Goal: Task Accomplishment & Management: Use online tool/utility

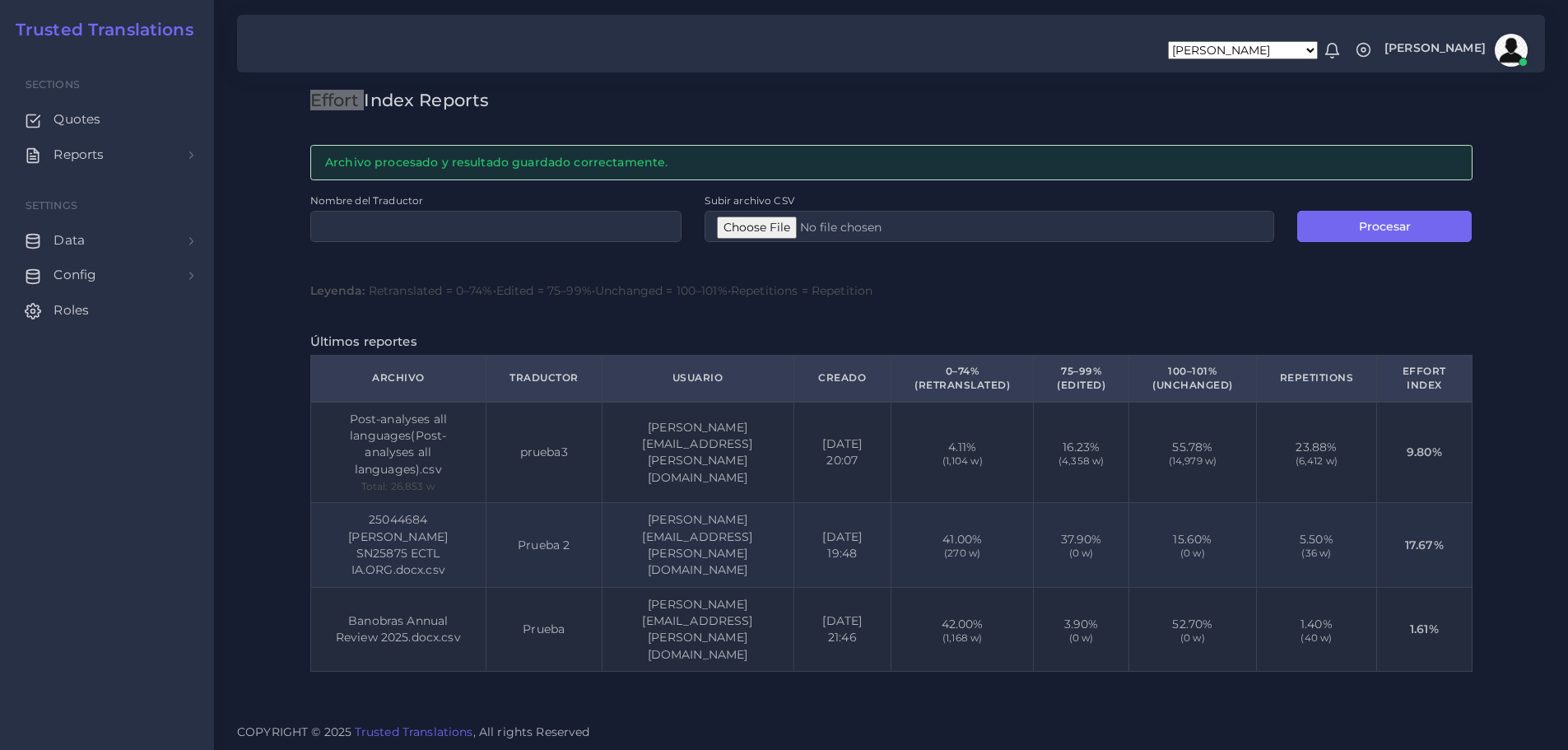
scroll to position [1, 0]
drag, startPoint x: 435, startPoint y: 492, endPoint x: 340, endPoint y: 415, distance: 122.3
click at [340, 415] on td "Post-analyses all languages(Post-analyses all languages).csv Total: 26,853 w" at bounding box center [398, 452] width 176 height 101
drag, startPoint x: 485, startPoint y: 458, endPoint x: 550, endPoint y: 466, distance: 65.5
click at [550, 466] on td "prueba3" at bounding box center [544, 452] width 116 height 101
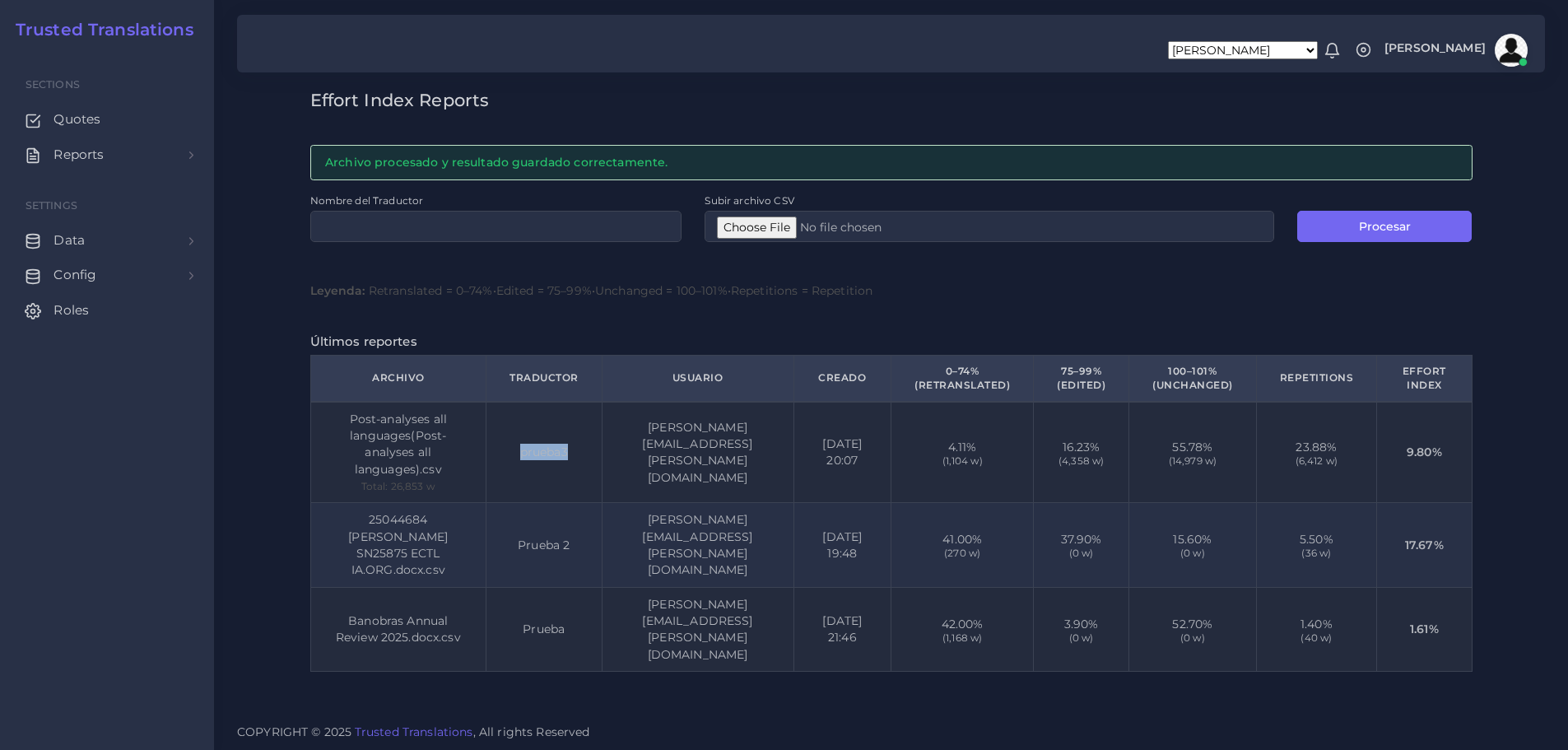
drag, startPoint x: 863, startPoint y: 471, endPoint x: 971, endPoint y: 487, distance: 109.2
click at [941, 471] on tr "Post-analyses all languages(Post-analyses all languages).csv Total: 26,853 w pr…" at bounding box center [890, 452] width 1161 height 101
drag, startPoint x: 1470, startPoint y: 452, endPoint x: 1397, endPoint y: 453, distance: 73.0
click at [1397, 453] on td "9.80%" at bounding box center [1425, 452] width 95 height 101
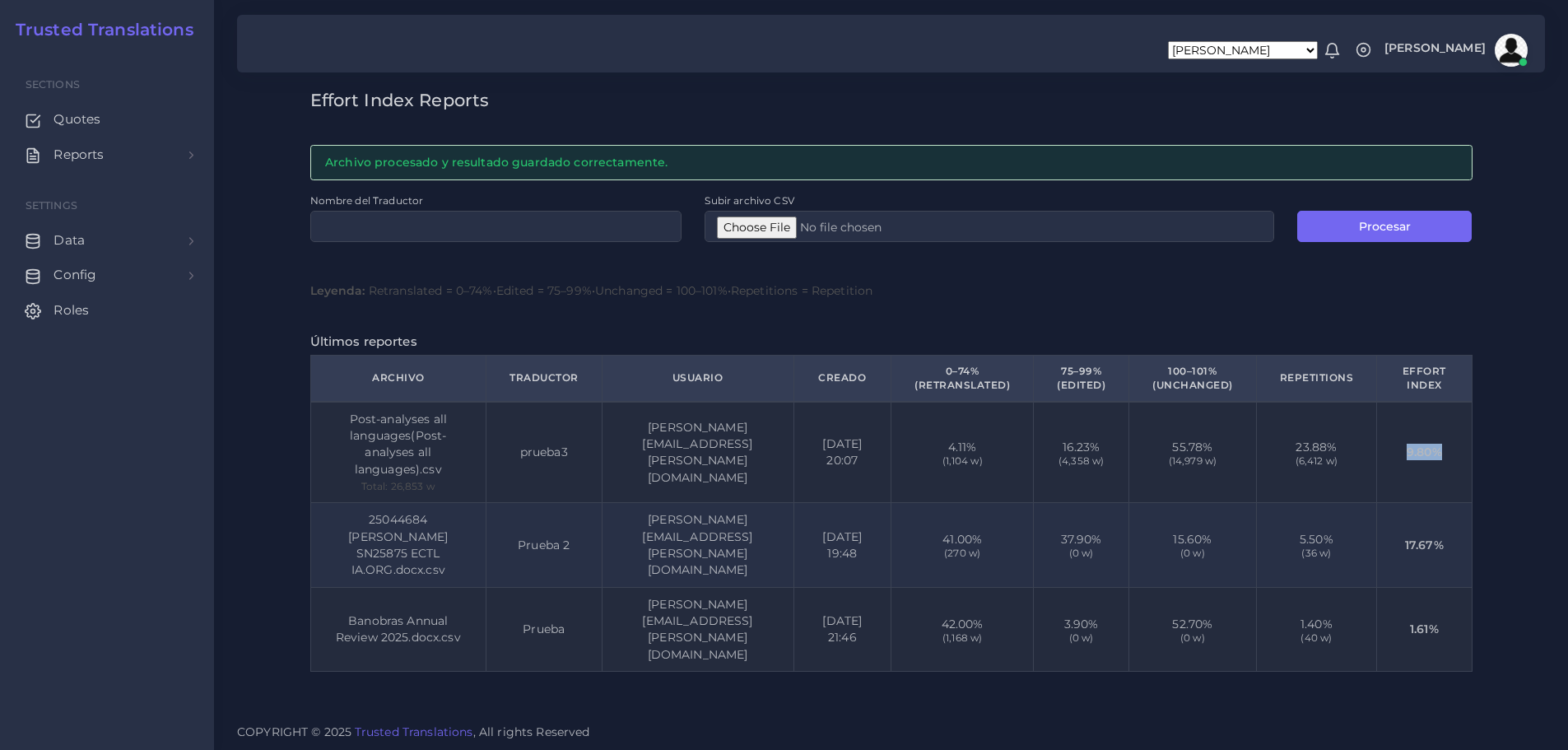
click at [1456, 468] on td "9.80%" at bounding box center [1425, 452] width 95 height 101
drag, startPoint x: 1236, startPoint y: 483, endPoint x: 1163, endPoint y: 456, distance: 77.8
click at [1163, 456] on td "55.78% (14,979 w)" at bounding box center [1193, 452] width 128 height 101
click at [1231, 462] on td "55.78% (14,979 w)" at bounding box center [1193, 452] width 128 height 101
click at [1405, 465] on td "9.80%" at bounding box center [1425, 452] width 95 height 101
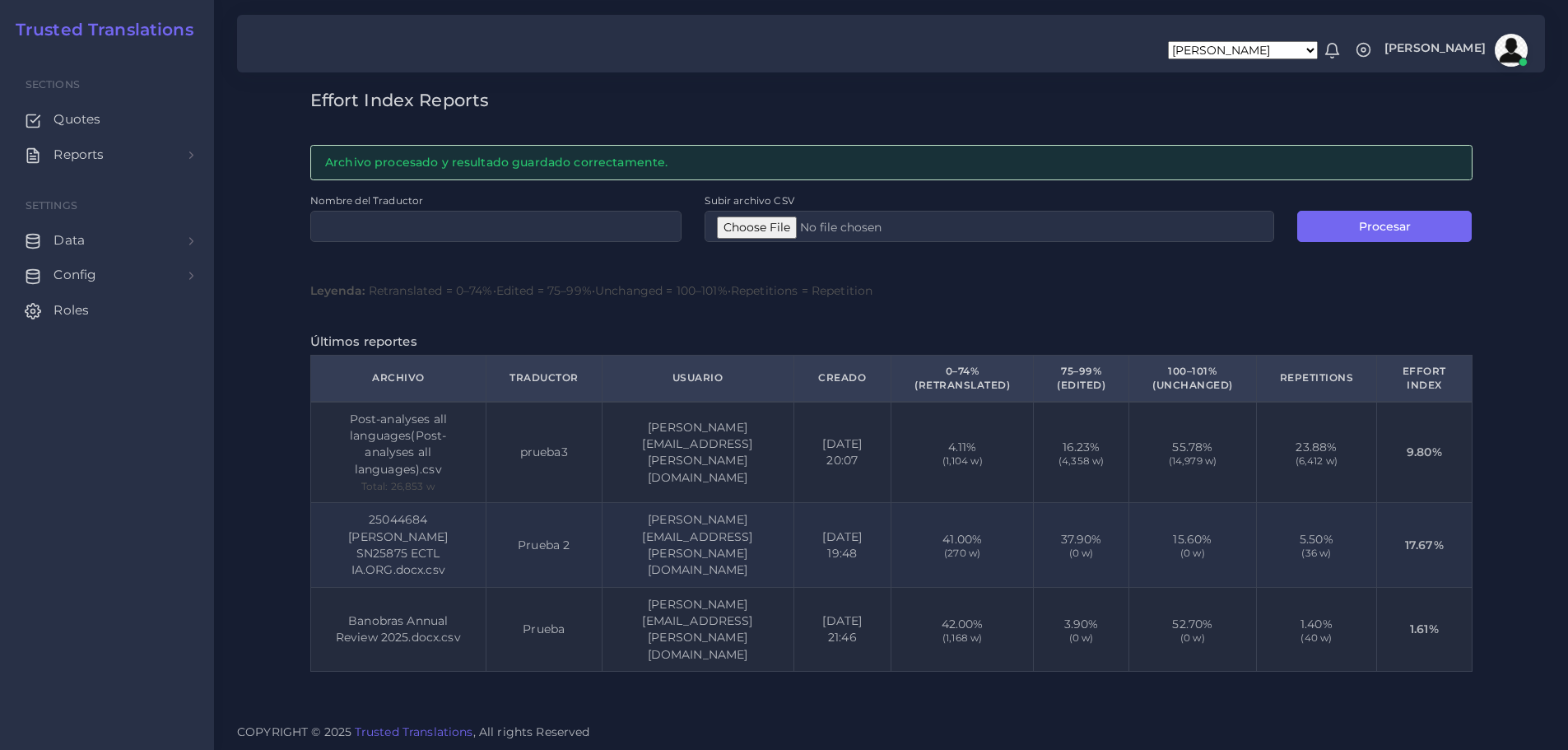
drag, startPoint x: 1527, startPoint y: 258, endPoint x: 1515, endPoint y: 276, distance: 21.6
click at [1527, 258] on div "Effort Index Reports Archivo procesado y resultado guardado correctamente. Nomb…" at bounding box center [891, 356] width 1355 height 712
click at [1395, 453] on td "9.80%" at bounding box center [1425, 452] width 95 height 101
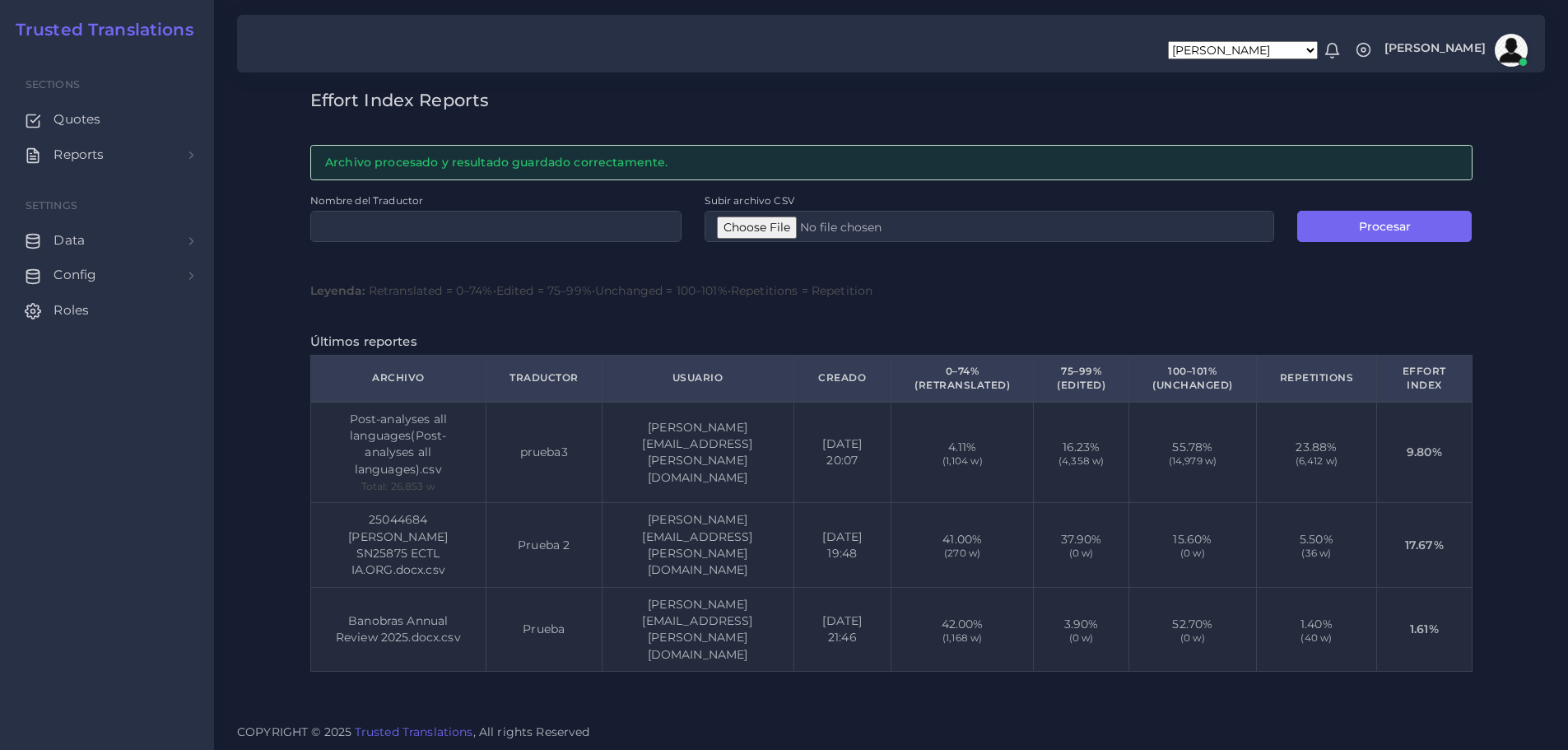
click at [1238, 587] on td "15.60% (0 w)" at bounding box center [1193, 545] width 128 height 84
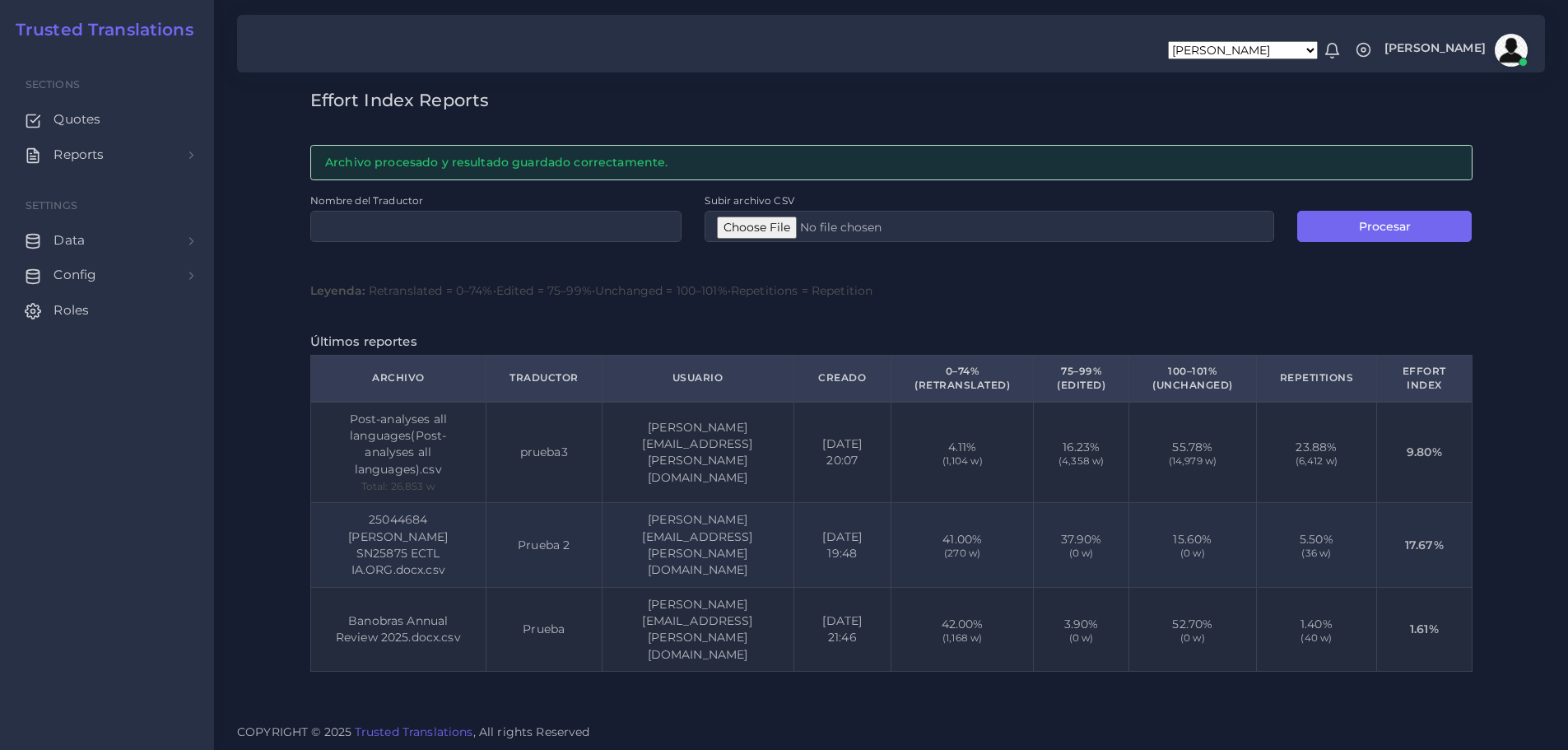
click at [1281, 456] on td "23.88% (6,412 w)" at bounding box center [1316, 452] width 121 height 101
click at [737, 224] on input "Subir archivo CSV" at bounding box center [990, 226] width 569 height 31
type input "C:\fakepath\VM_AR.csv"
click at [1370, 231] on button "Procesar" at bounding box center [1384, 226] width 174 height 31
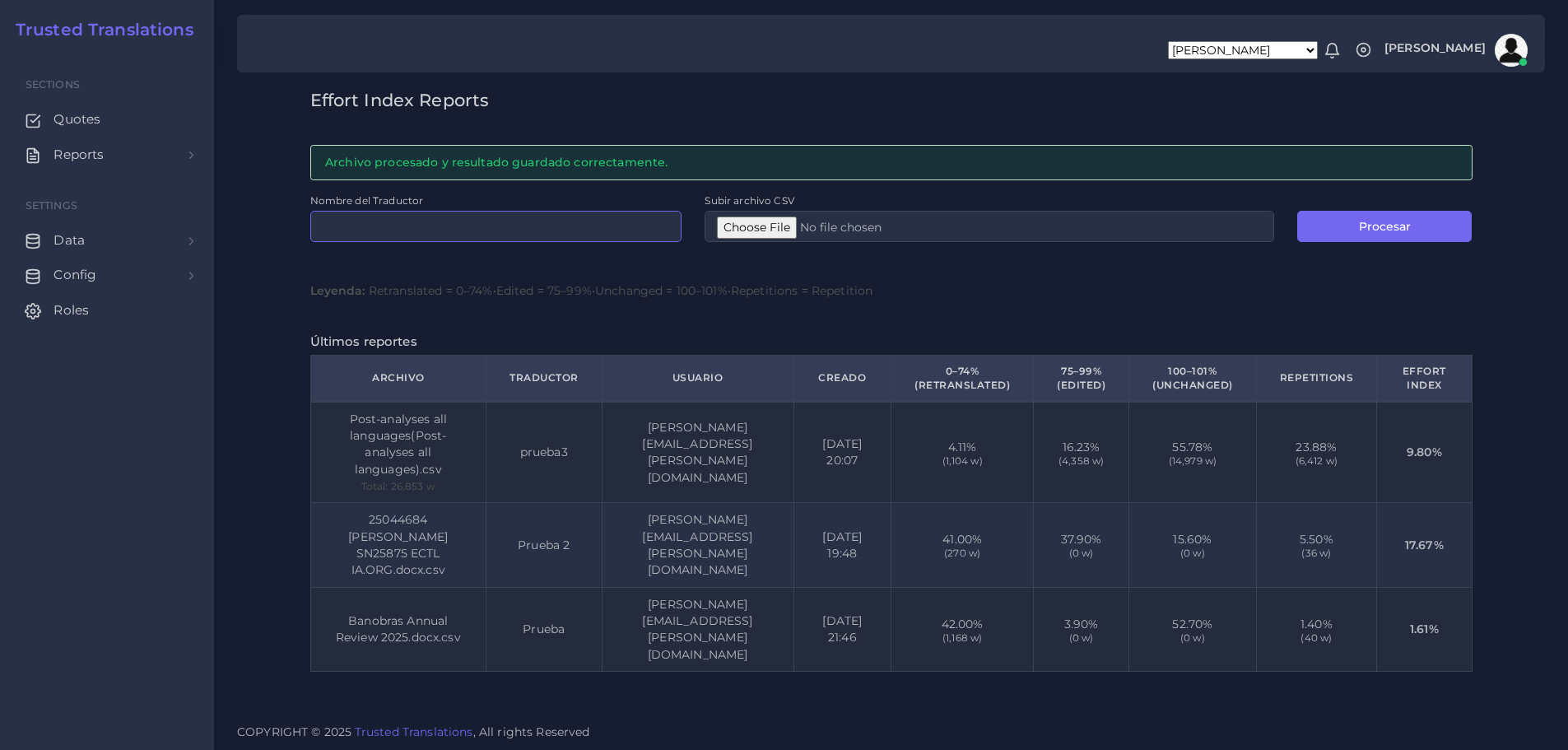
click at [456, 224] on input "Nombre del Traductor" at bounding box center [496, 226] width 372 height 31
type input "prueba4"
click at [1355, 224] on button "Procesar" at bounding box center [1384, 226] width 174 height 31
click at [1481, 300] on div "Effort Index Reports Archivo procesado y resultado guardado correctamente. Nomb…" at bounding box center [892, 386] width 1186 height 594
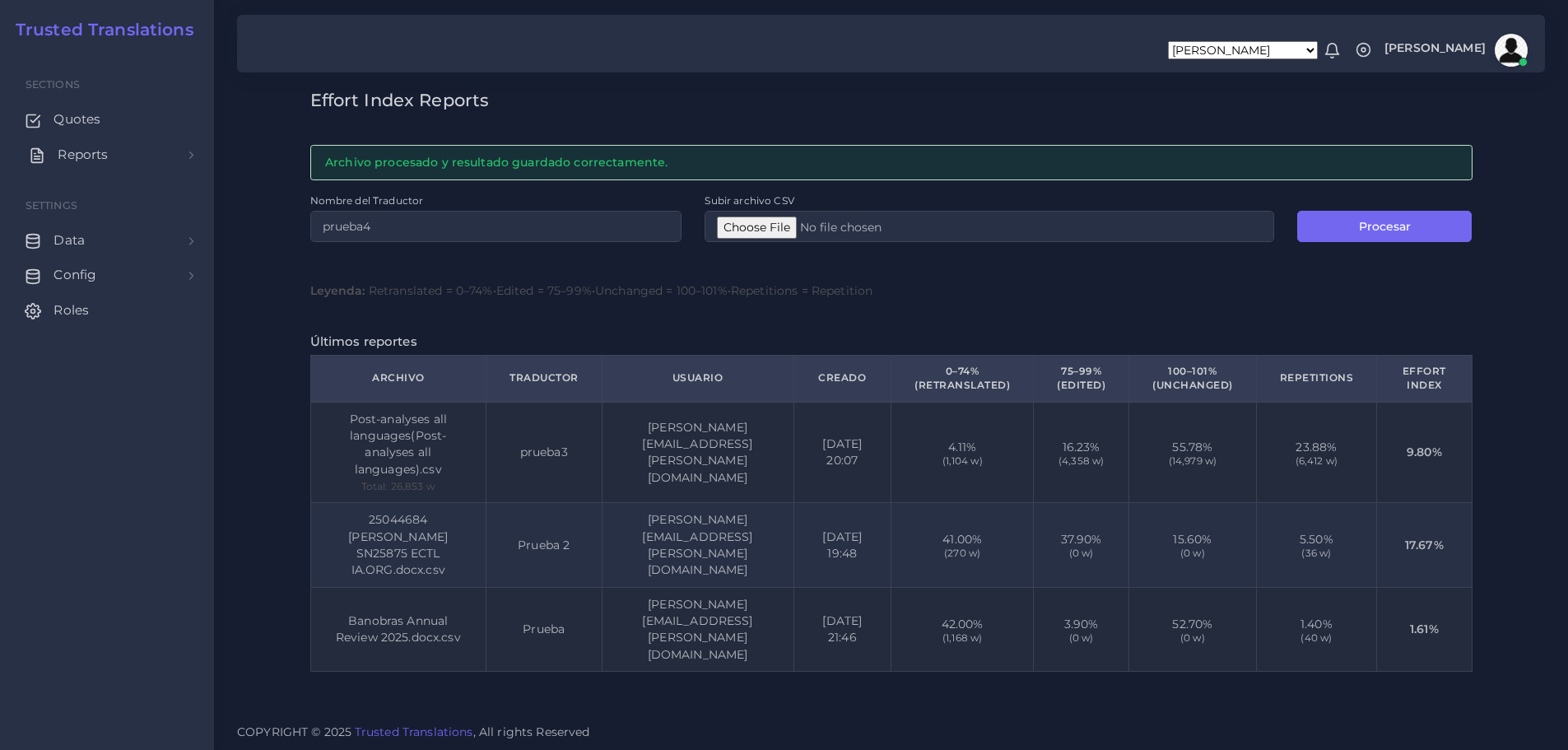
click at [88, 156] on span "Reports" at bounding box center [82, 155] width 50 height 18
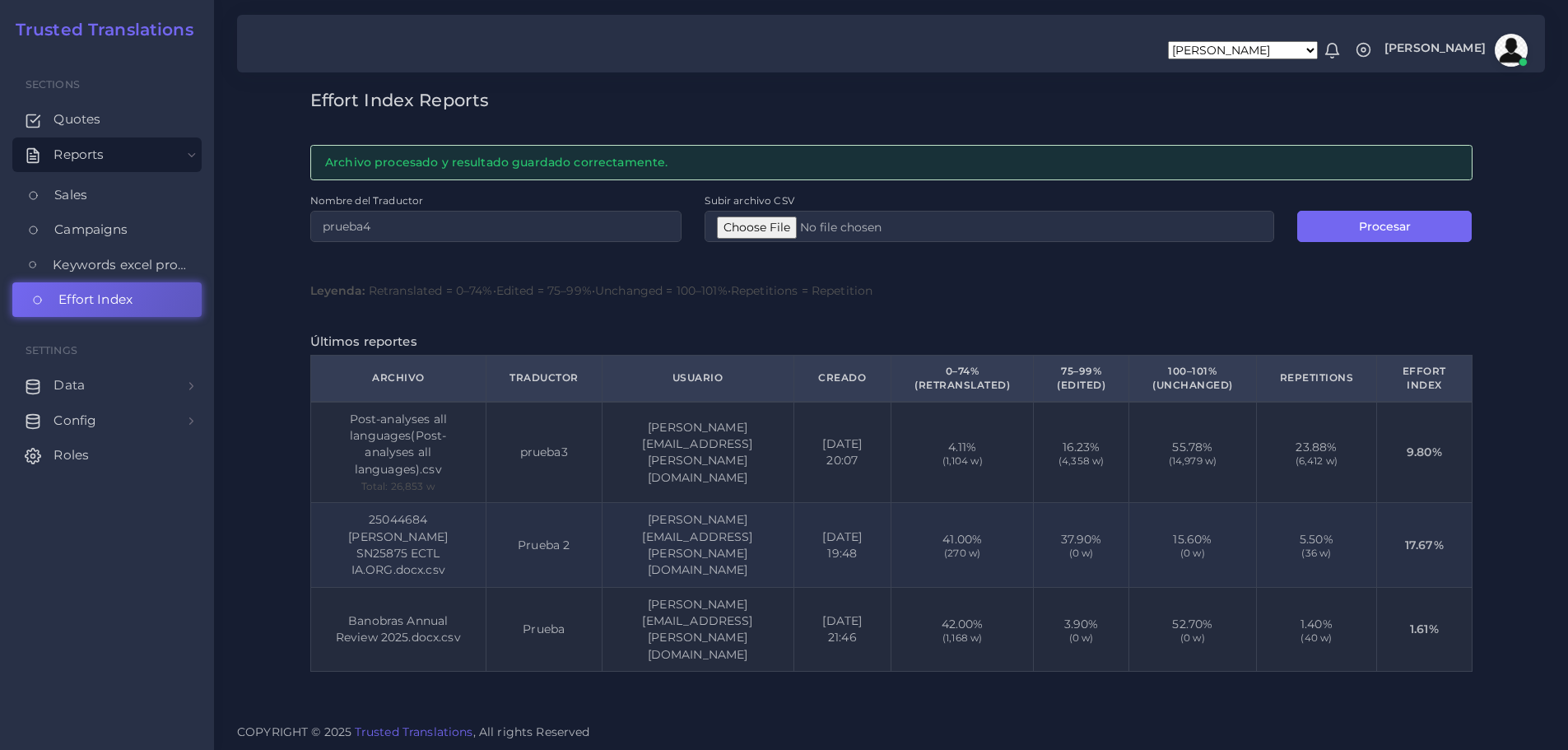
click at [86, 297] on span "Effort Index" at bounding box center [95, 300] width 74 height 18
click at [87, 297] on span "Effort Index" at bounding box center [95, 300] width 74 height 18
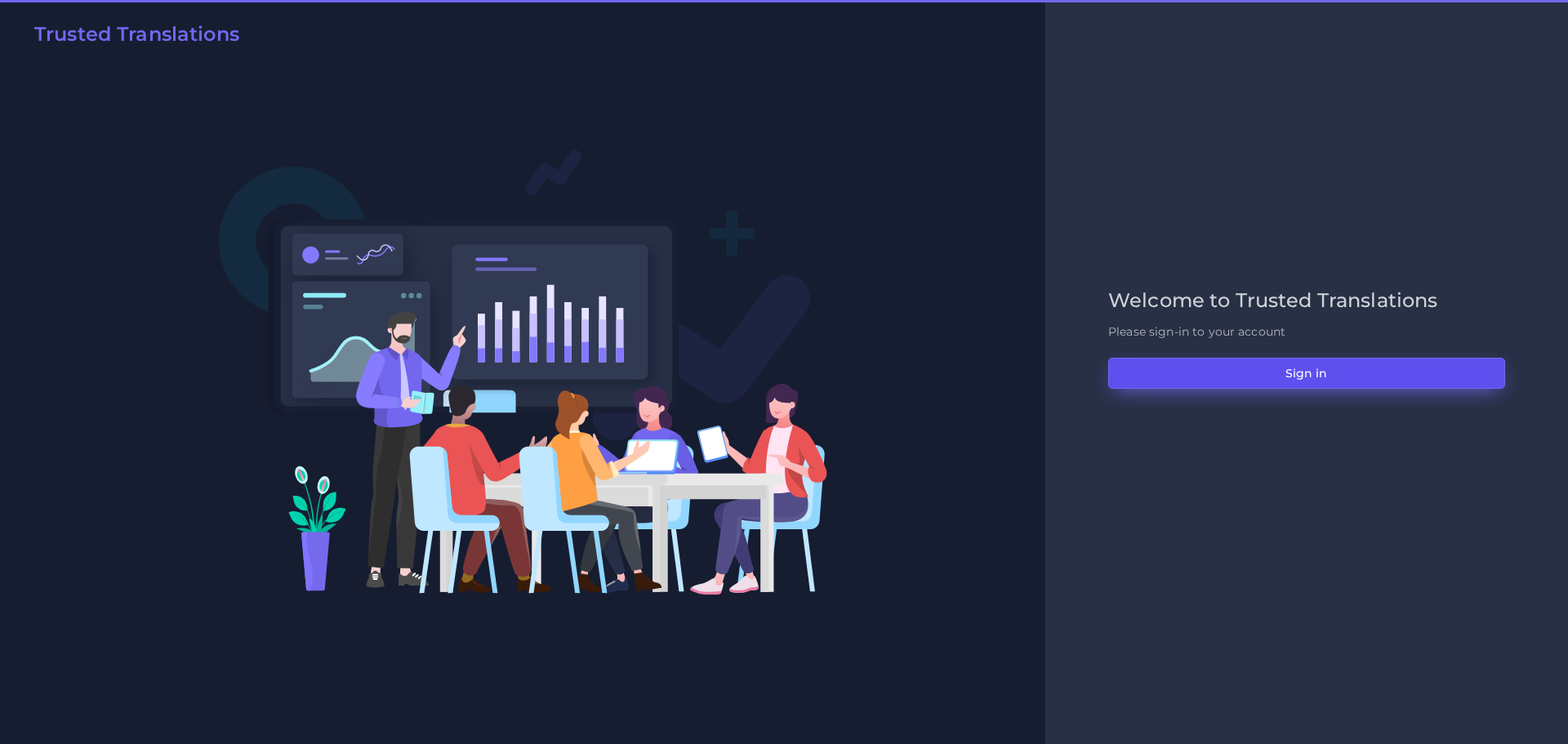
click at [1265, 379] on button "Sign in" at bounding box center [1307, 373] width 397 height 31
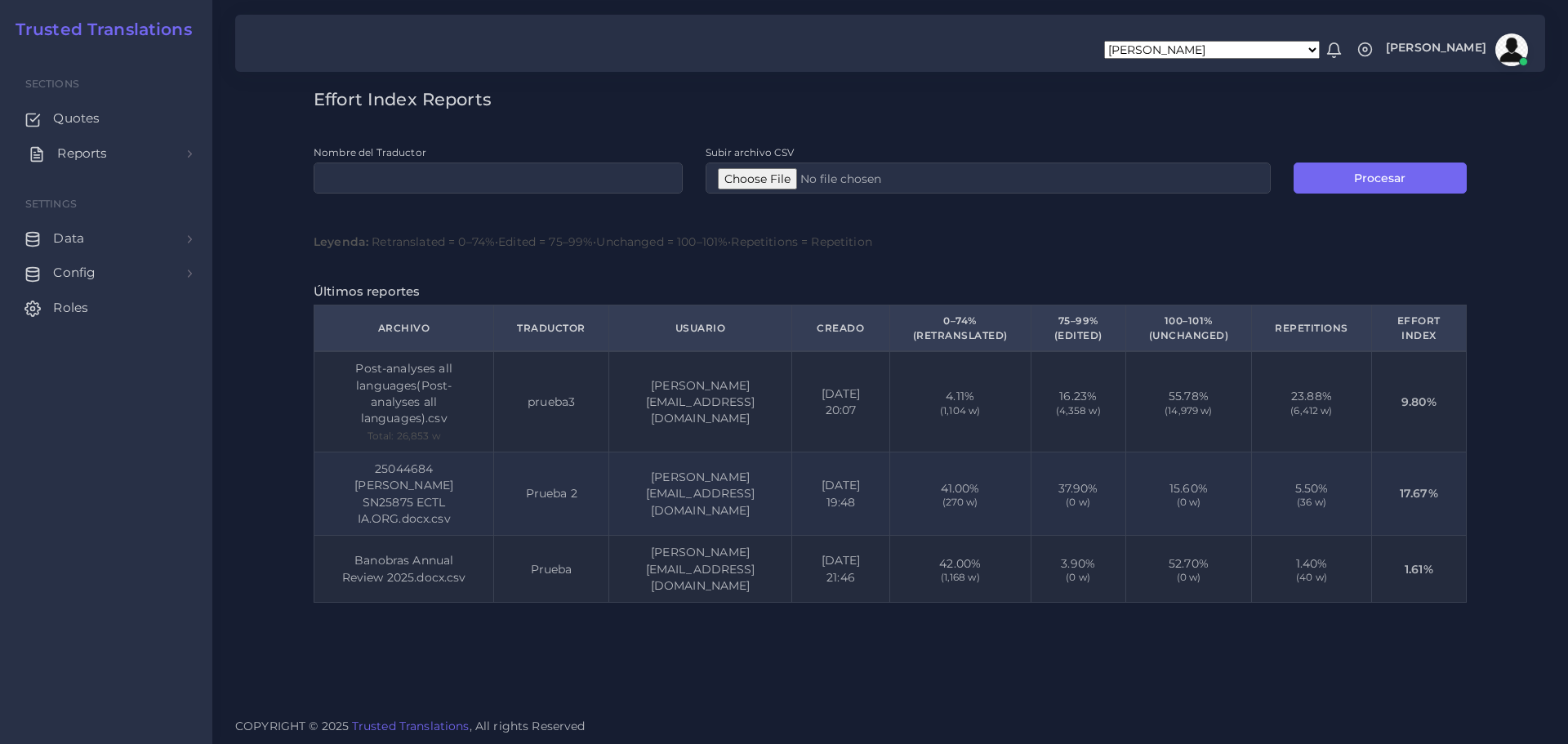
click at [79, 151] on span "Reports" at bounding box center [81, 154] width 50 height 18
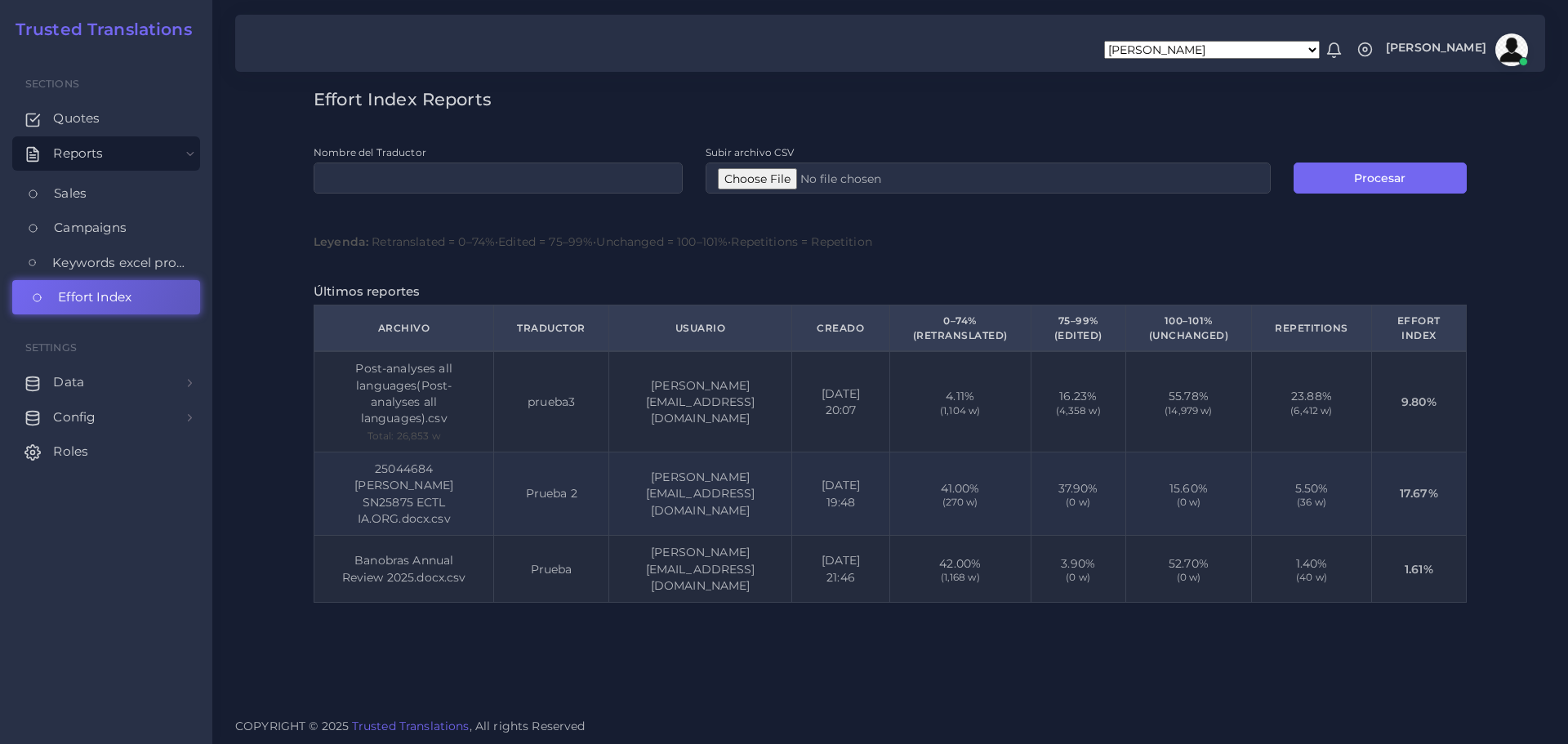
click at [64, 289] on span "Effort Index" at bounding box center [94, 298] width 73 height 18
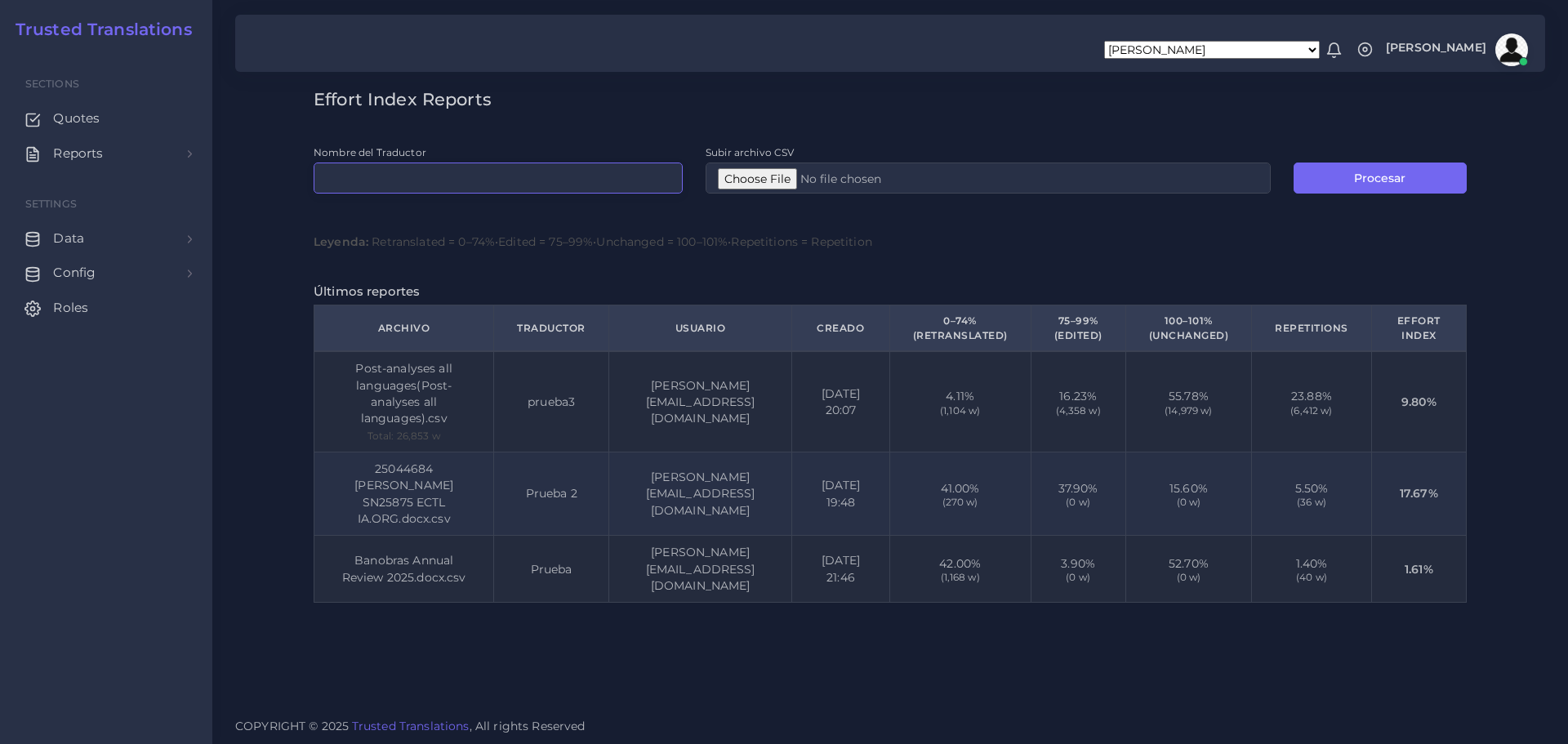
click at [442, 180] on input "Nombre del Traductor" at bounding box center [499, 178] width 369 height 31
type input "prueba4"
click at [755, 179] on input "Subir archivo CSV" at bounding box center [988, 178] width 565 height 31
type input "C:\fakepath\VM_AR.csv"
click at [1358, 181] on button "Procesar" at bounding box center [1379, 178] width 173 height 31
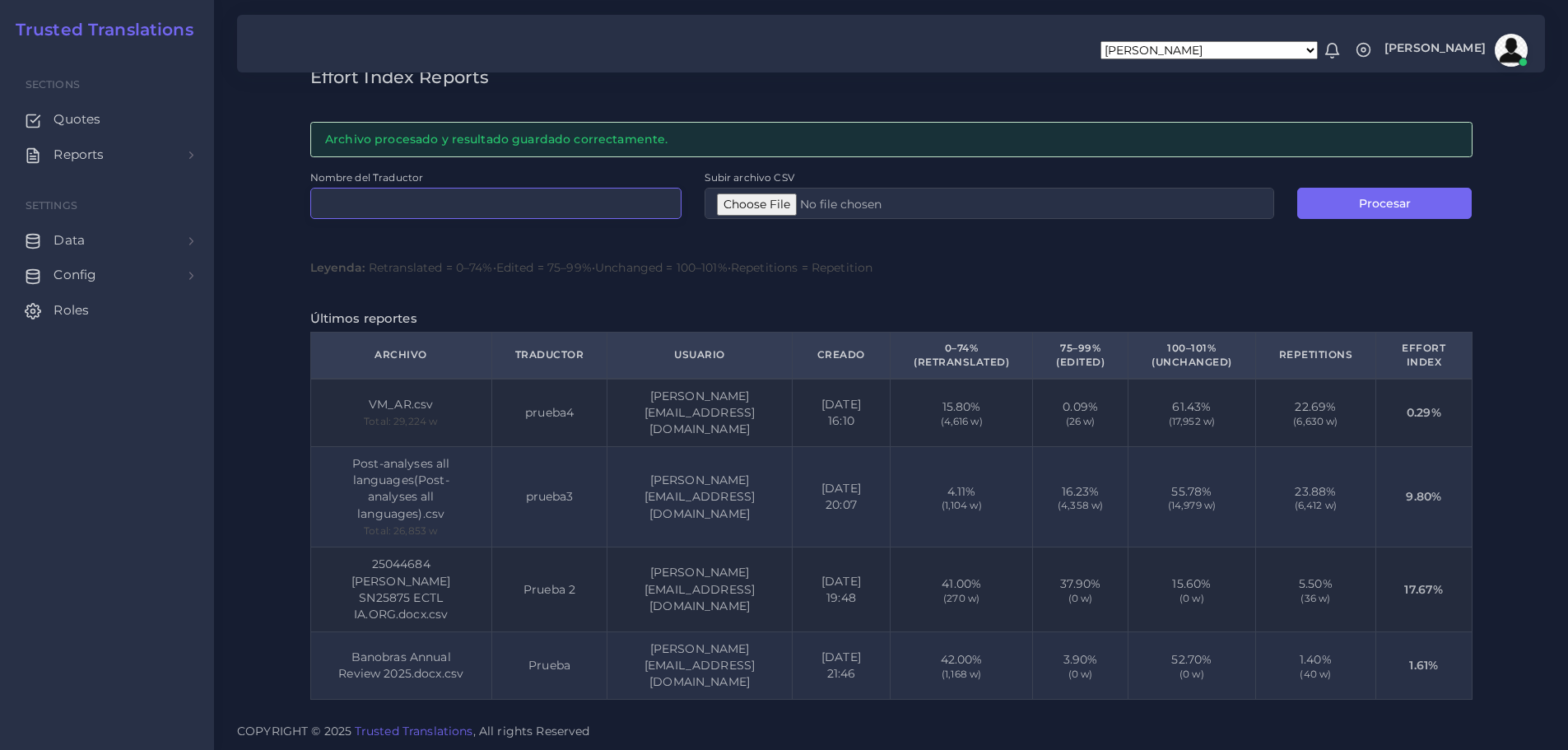
click at [415, 188] on input "Nombre del Traductor" at bounding box center [496, 203] width 372 height 31
type input "prueba5"
click at [758, 188] on input "Subir archivo CSV" at bounding box center [990, 203] width 569 height 31
type input "C:\fakepath\VM_AR.csv"
click at [1401, 188] on button "Procesar" at bounding box center [1384, 203] width 174 height 31
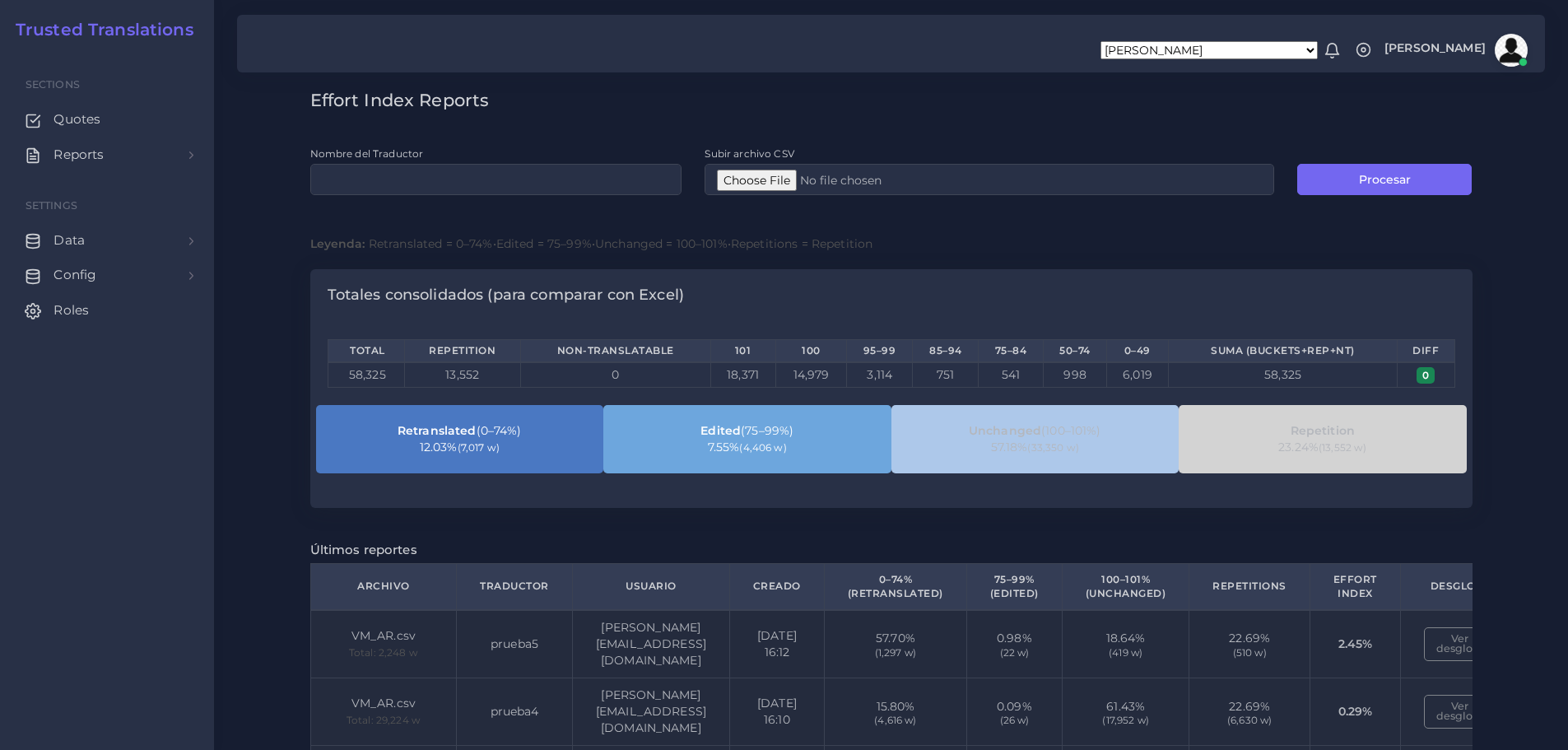
drag, startPoint x: 493, startPoint y: 438, endPoint x: 553, endPoint y: 437, distance: 60.0
click at [553, 437] on div "Retranslated (0–74%)" at bounding box center [460, 431] width 265 height 16
click at [642, 441] on div "7.55% (4,406 w)" at bounding box center [747, 447] width 265 height 16
drag, startPoint x: 738, startPoint y: 373, endPoint x: 778, endPoint y: 373, distance: 40.0
click at [778, 373] on tr "58,325 13,552 0 18,371 14,979 3,114 751 541 998 6,019 58,325 0" at bounding box center [890, 375] width 1127 height 26
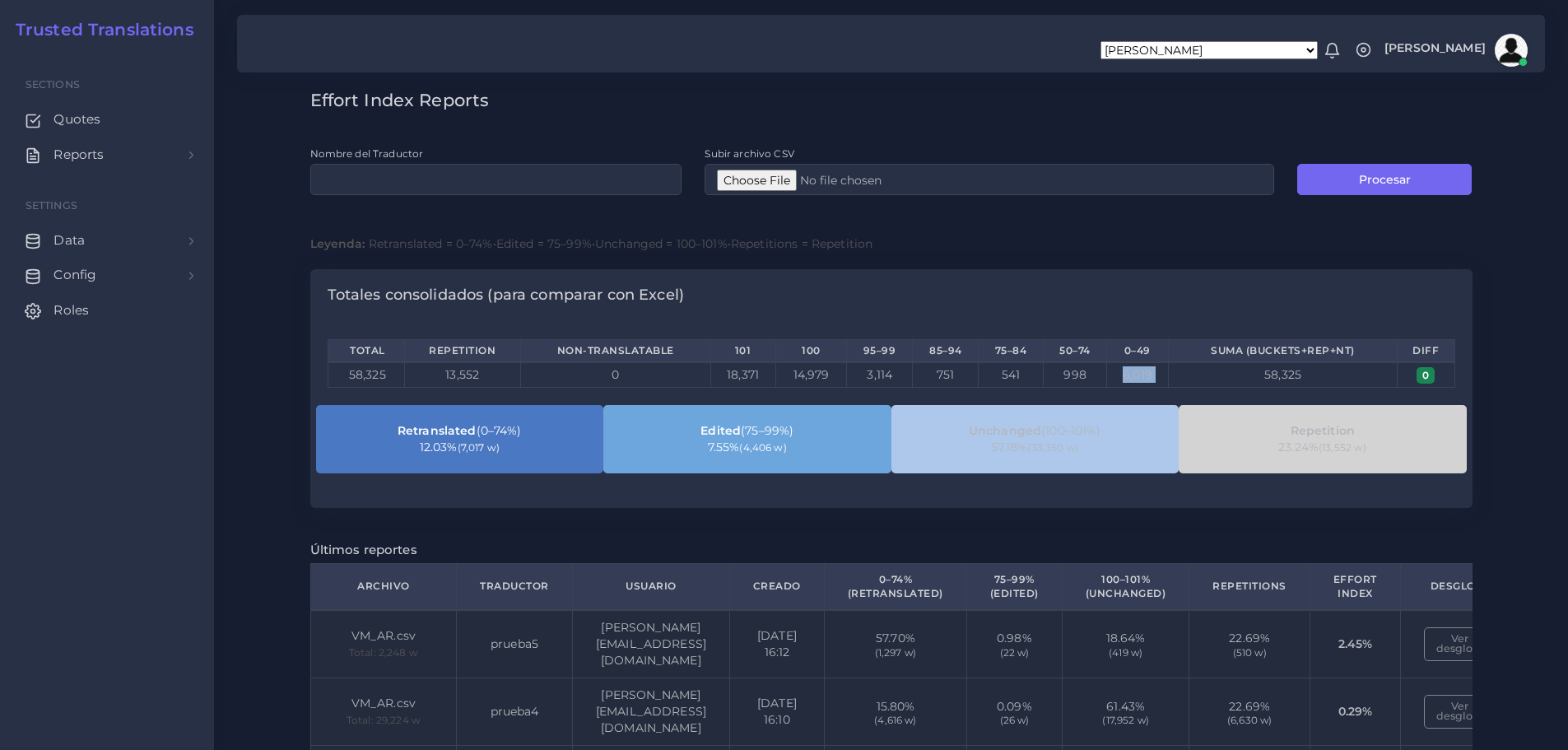
drag, startPoint x: 1117, startPoint y: 379, endPoint x: 1175, endPoint y: 379, distance: 58.0
click at [1175, 379] on tr "58,325 13,552 0 18,371 14,979 3,114 751 541 998 6,019 58,325 0" at bounding box center [890, 375] width 1127 height 26
click at [1237, 380] on td "58,325" at bounding box center [1283, 375] width 230 height 26
drag, startPoint x: 713, startPoint y: 373, endPoint x: 753, endPoint y: 373, distance: 40.0
click at [753, 373] on td "18,371" at bounding box center [742, 375] width 65 height 26
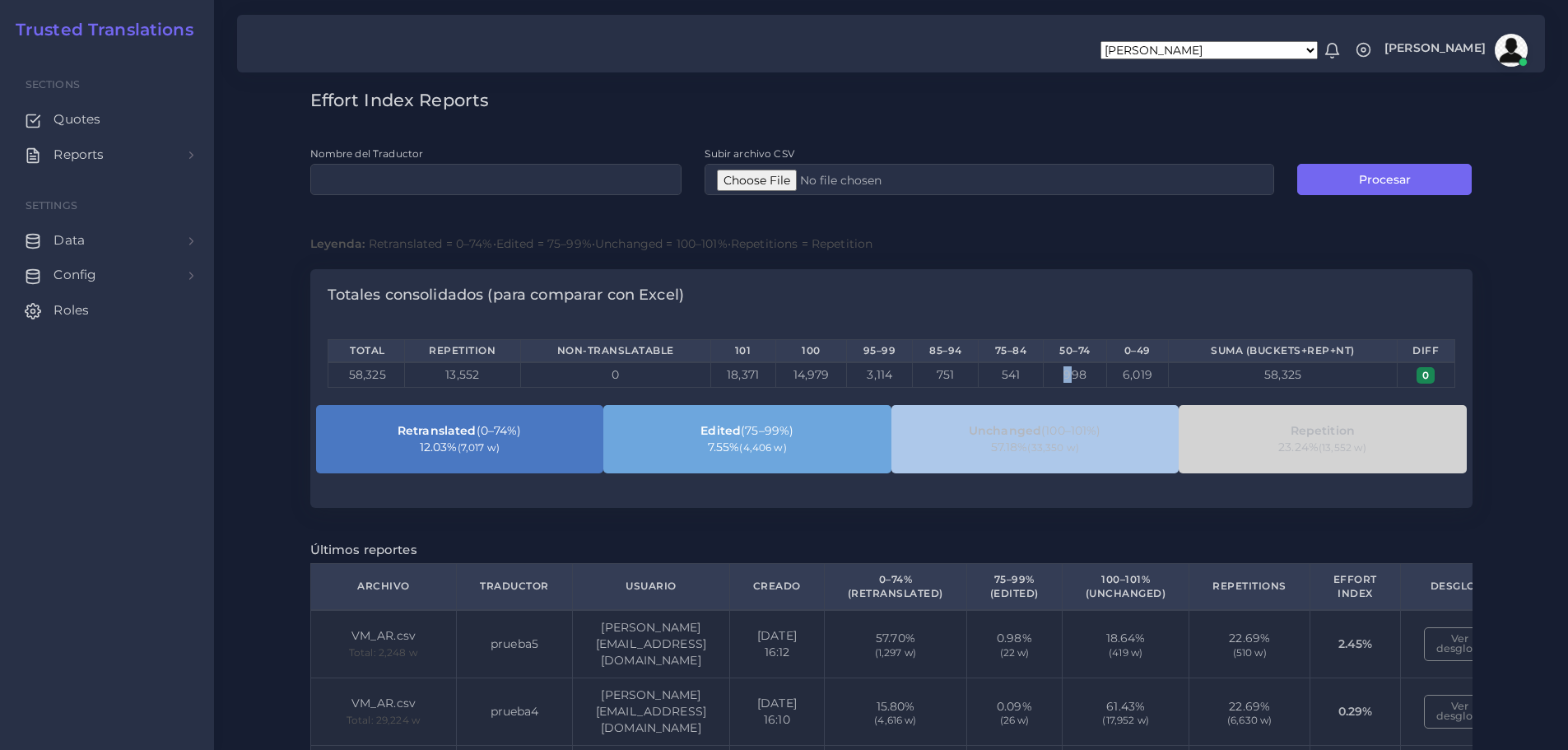
drag, startPoint x: 1062, startPoint y: 379, endPoint x: 1072, endPoint y: 376, distance: 10.4
click at [1072, 376] on td "998" at bounding box center [1075, 375] width 63 height 26
drag, startPoint x: 724, startPoint y: 375, endPoint x: 760, endPoint y: 373, distance: 36.1
click at [760, 373] on td "18,371" at bounding box center [742, 375] width 65 height 26
drag, startPoint x: 1428, startPoint y: 375, endPoint x: 1446, endPoint y: 378, distance: 18.2
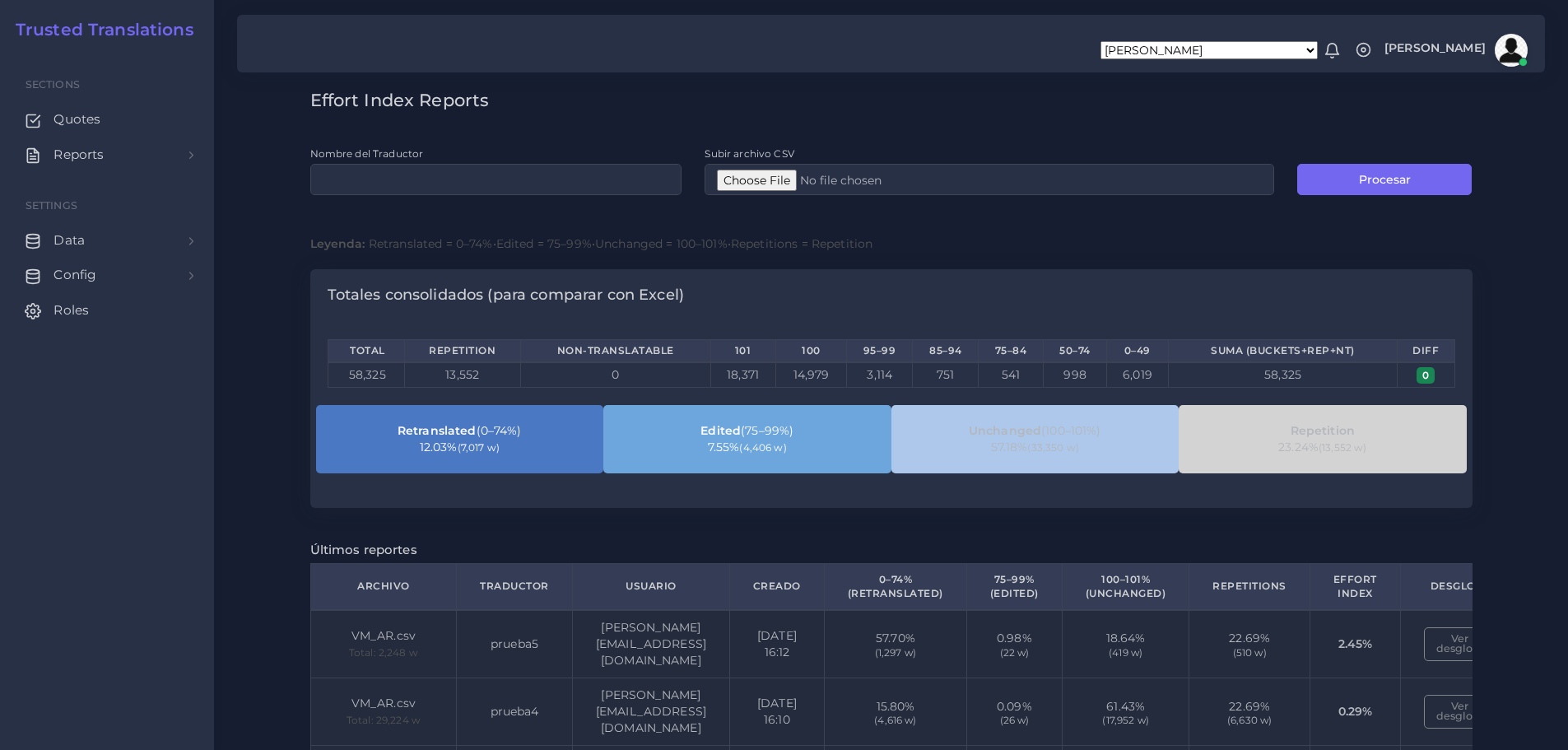
click at [1439, 377] on td "0" at bounding box center [1426, 375] width 57 height 26
drag, startPoint x: 1444, startPoint y: 379, endPoint x: 1376, endPoint y: 384, distance: 68.2
click at [1386, 383] on tr "58,325 13,552 0 18,371 14,979 3,114 751 541 998 6,019 58,325 0" at bounding box center [890, 375] width 1127 height 26
click at [1235, 371] on td "58,325" at bounding box center [1283, 375] width 230 height 26
drag, startPoint x: 1262, startPoint y: 372, endPoint x: 1280, endPoint y: 373, distance: 18.0
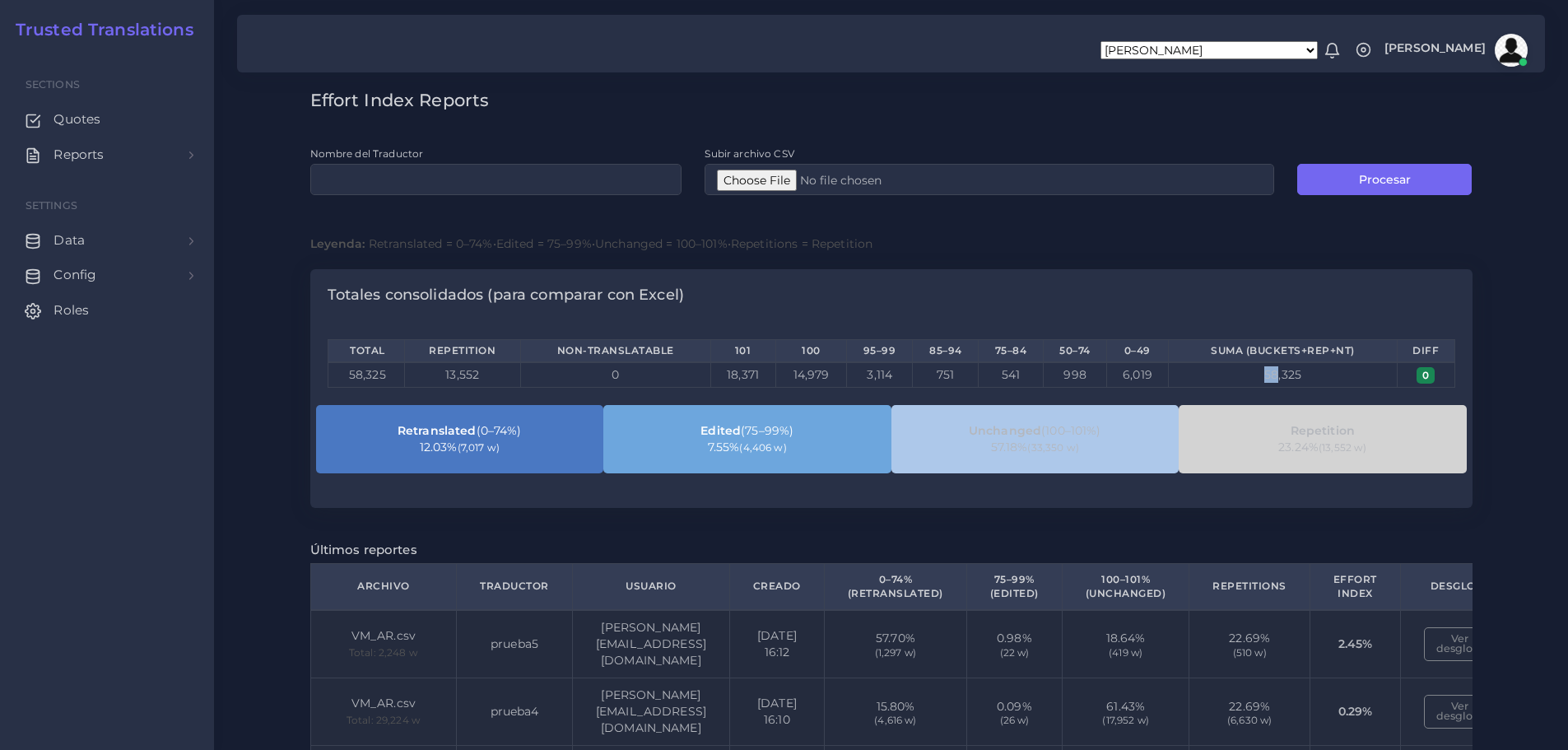
click at [1280, 373] on td "58,325" at bounding box center [1283, 375] width 230 height 26
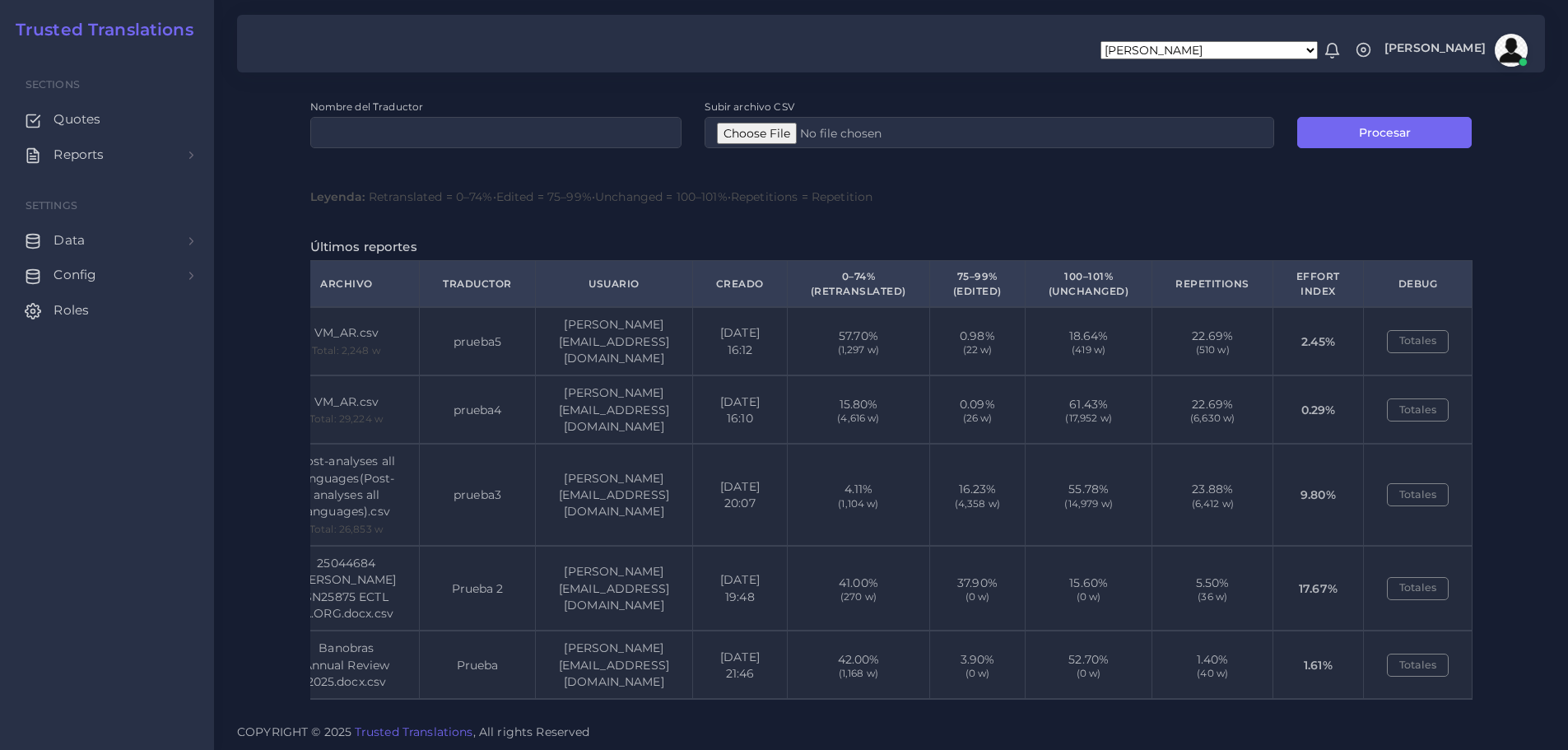
scroll to position [0, 169]
click at [1407, 330] on button "Totales" at bounding box center [1418, 341] width 62 height 23
click at [1402, 330] on button "Totales" at bounding box center [1418, 341] width 62 height 23
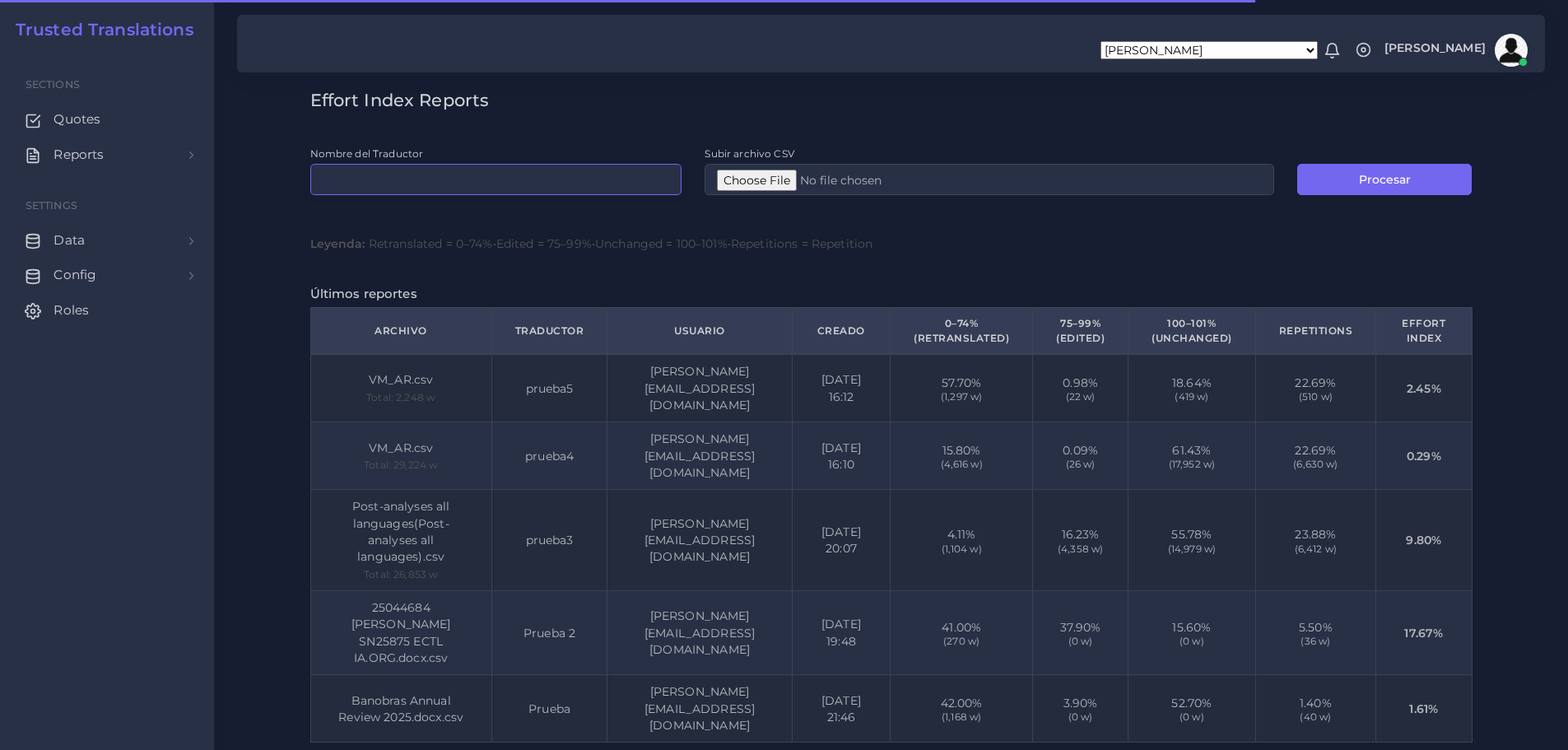
click at [397, 188] on input "Nombre del Traductor" at bounding box center [496, 180] width 372 height 31
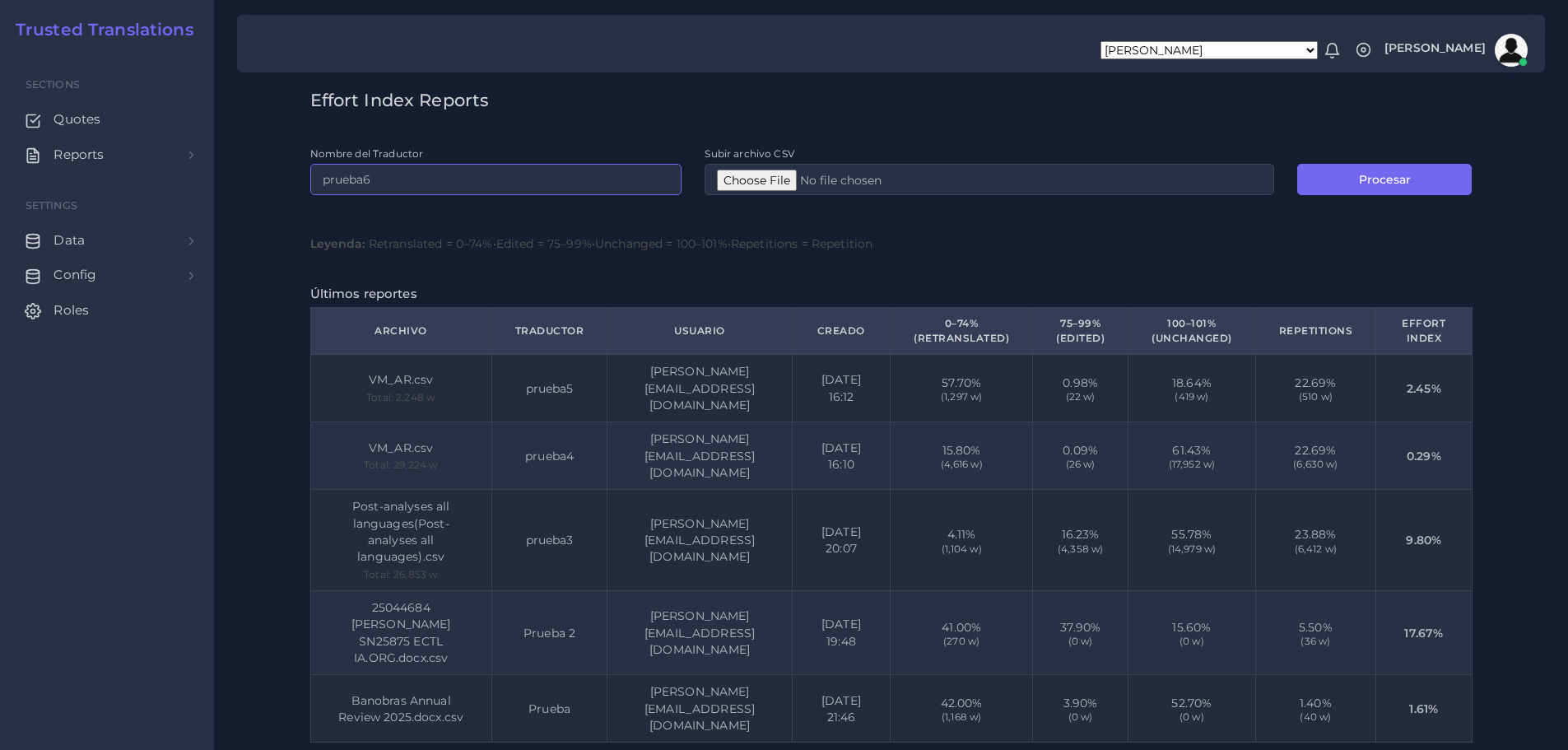
type input "prueba6"
click at [1007, 243] on div "Leyenda: Retranslated = 0–74% • Edited = 75–99% • Unchanged = 100–101% • Repeti…" at bounding box center [891, 244] width 1162 height 16
click at [762, 177] on input "Subir archivo CSV" at bounding box center [990, 180] width 569 height 31
type input "C:\fakepath\VM_AR (2).csv"
click at [1355, 173] on button "Procesar" at bounding box center [1384, 180] width 174 height 31
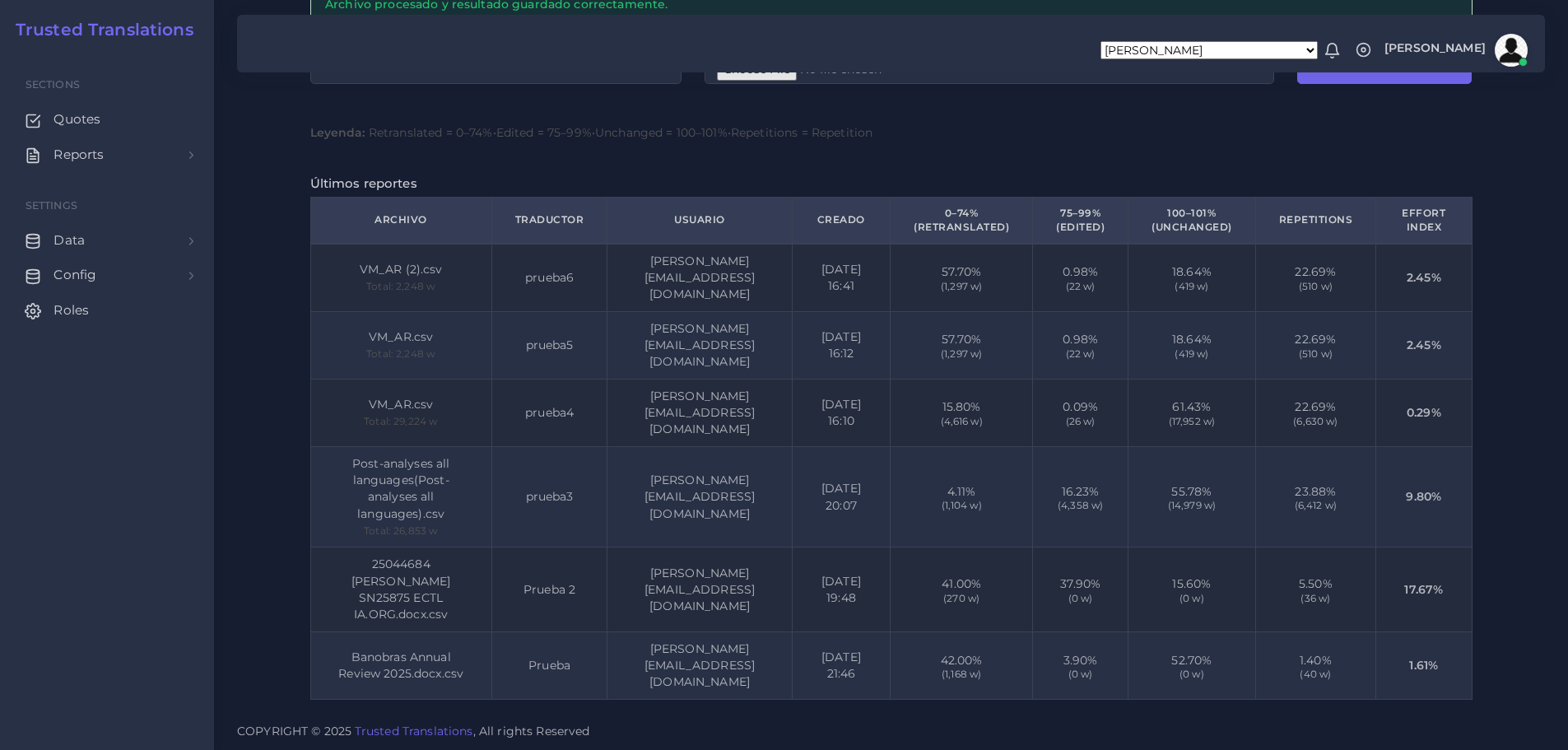
scroll to position [0, 60]
drag, startPoint x: 1277, startPoint y: 31, endPoint x: 1200, endPoint y: 10, distance: 79.8
